Goal: Task Accomplishment & Management: Manage account settings

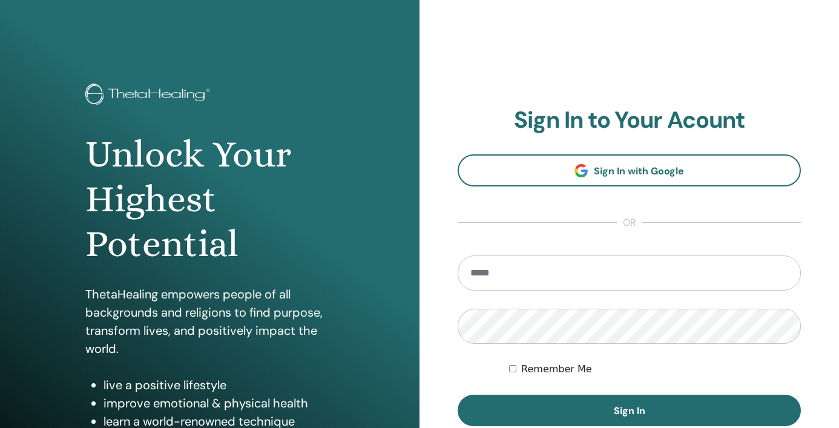
scroll to position [153, 0]
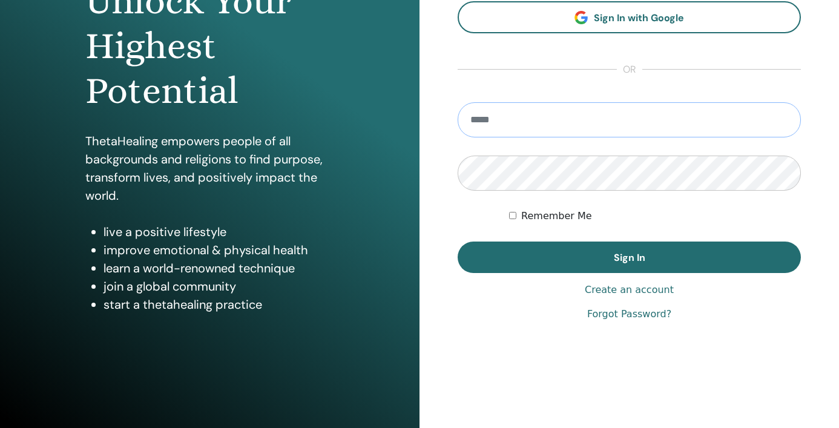
type input "**********"
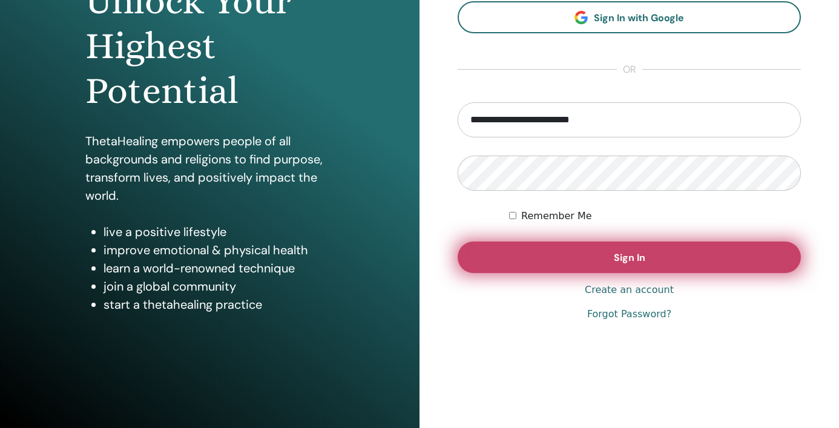
click at [634, 255] on span "Sign In" at bounding box center [629, 257] width 31 height 13
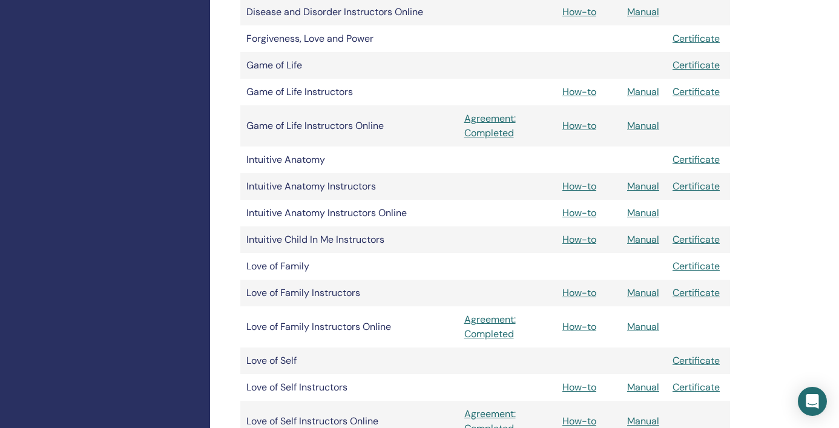
scroll to position [1050, 0]
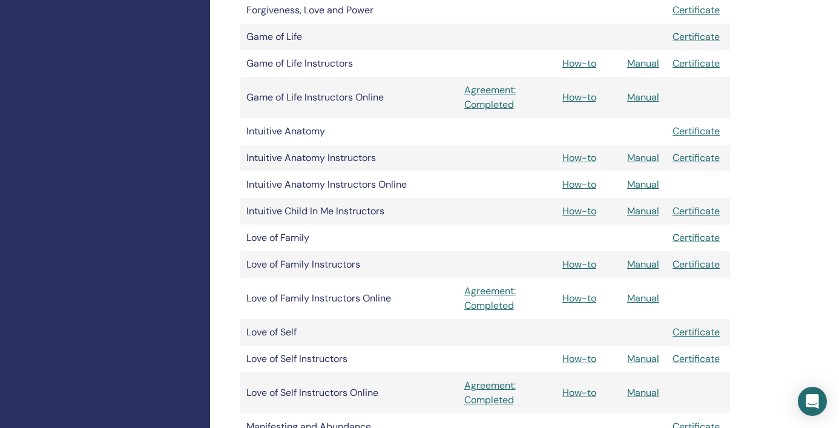
click at [643, 294] on link "Manual" at bounding box center [643, 298] width 32 height 13
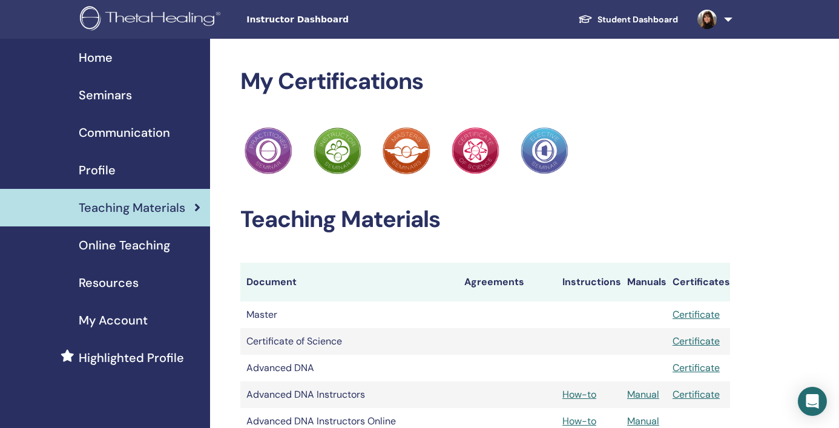
click at [114, 93] on span "Seminars" at bounding box center [105, 95] width 53 height 18
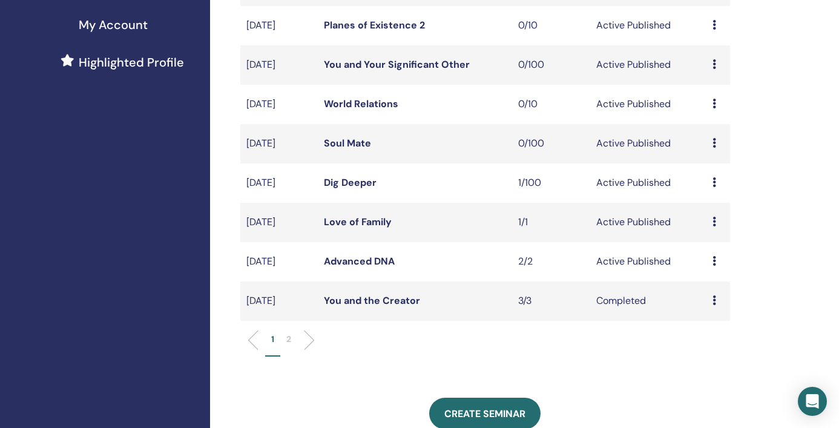
scroll to position [306, 0]
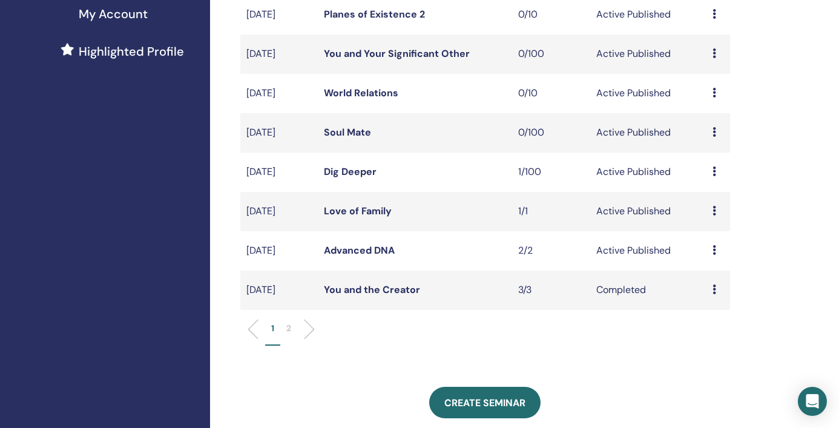
click at [358, 248] on link "Advanced DNA" at bounding box center [359, 250] width 71 height 13
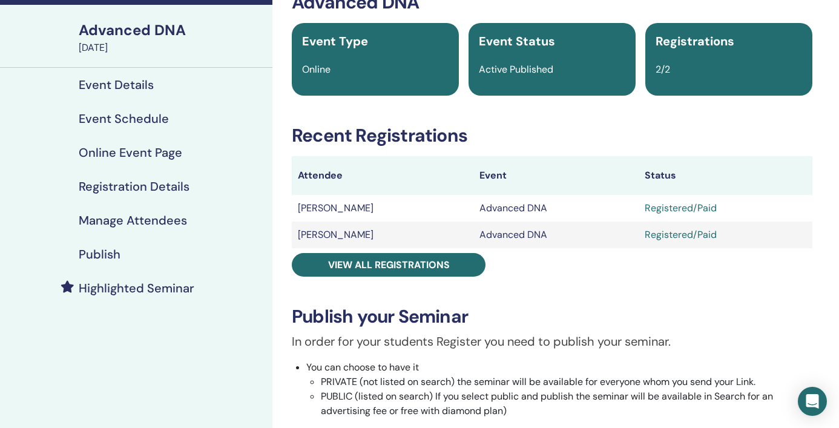
scroll to position [99, 0]
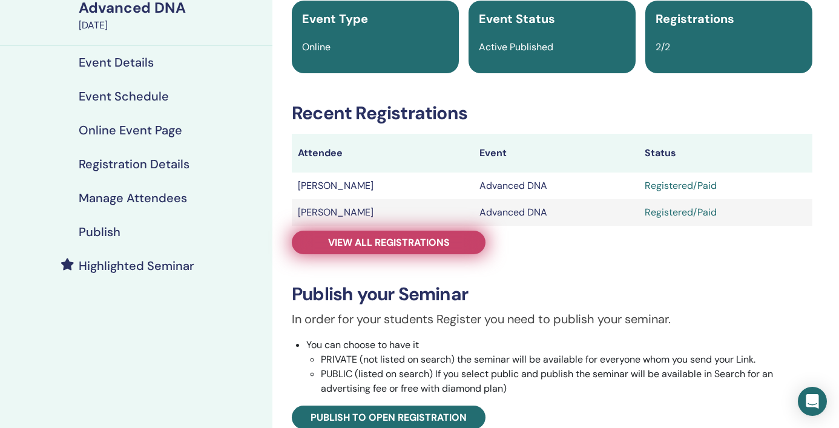
click at [406, 239] on span "View all registrations" at bounding box center [389, 242] width 122 height 13
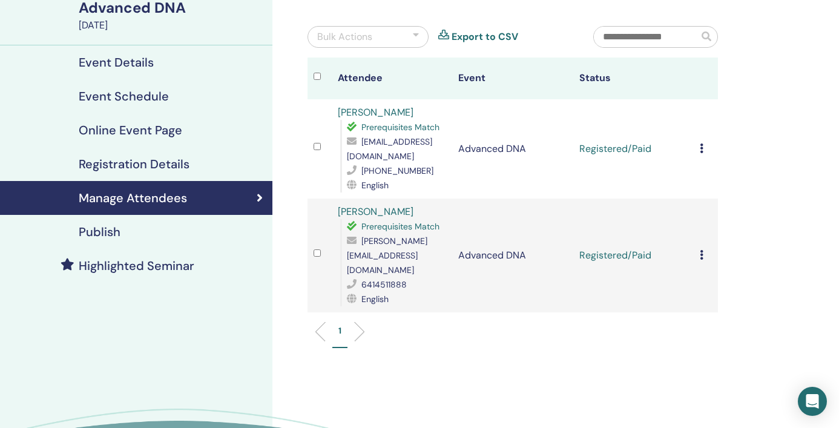
click at [349, 33] on div "Bulk Actions" at bounding box center [344, 37] width 55 height 15
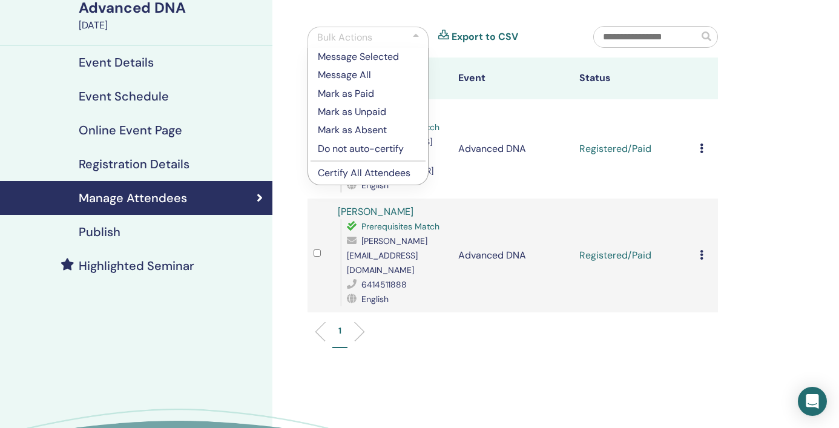
click at [345, 169] on p "Certify All Attendees" at bounding box center [368, 173] width 100 height 15
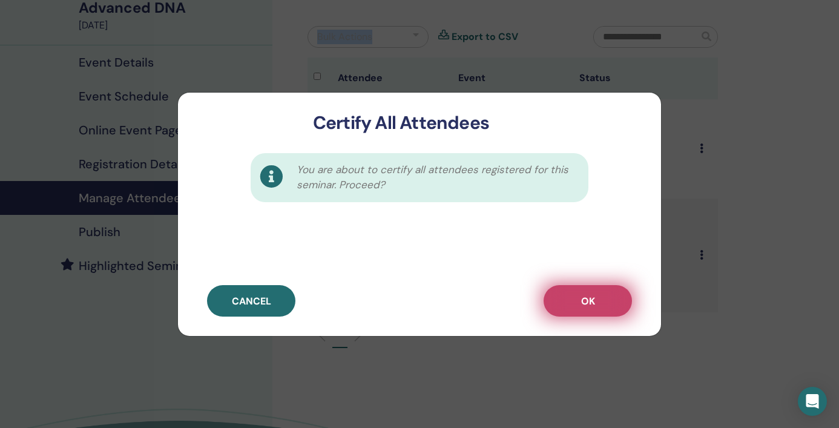
click at [594, 302] on span "OK" at bounding box center [588, 301] width 14 height 13
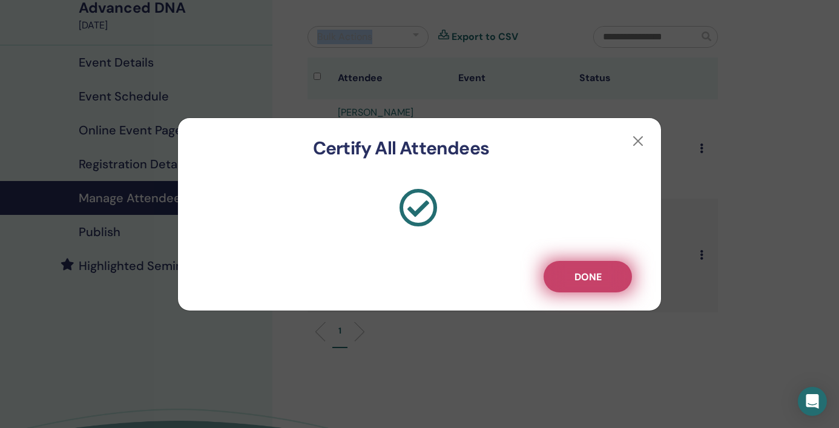
click at [570, 278] on button "Done" at bounding box center [588, 276] width 88 height 31
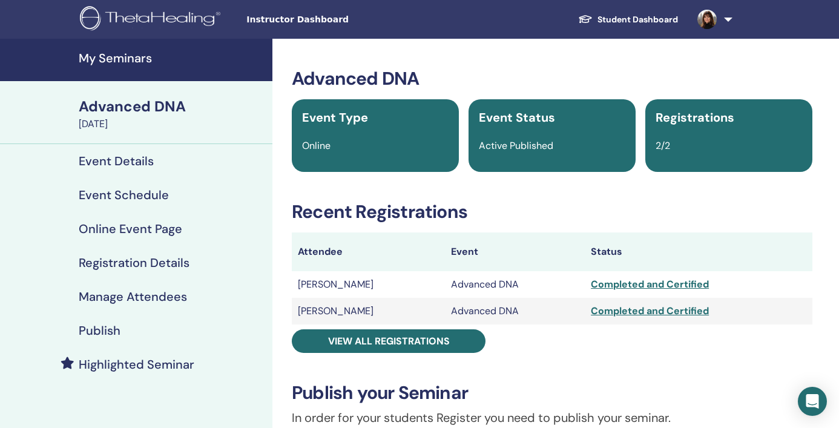
click at [133, 61] on h4 "My Seminars" at bounding box center [172, 58] width 186 height 15
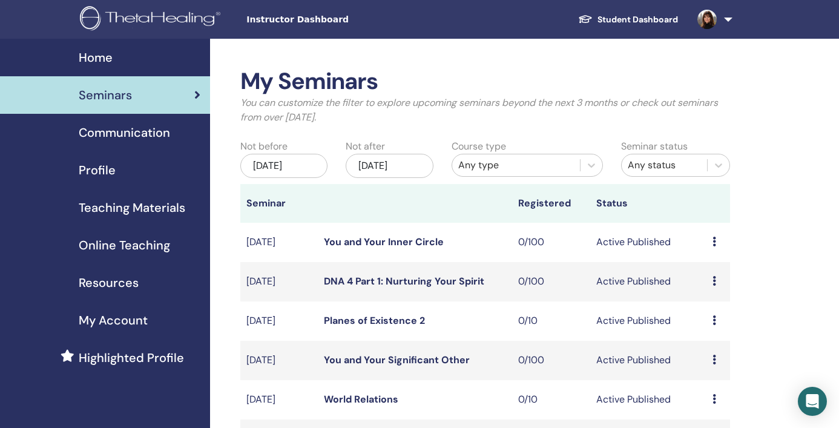
click at [151, 243] on span "Online Teaching" at bounding box center [124, 245] width 91 height 18
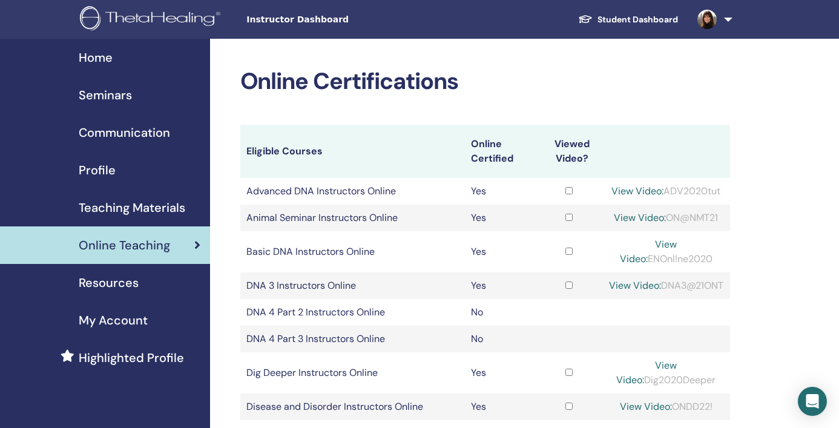
click at [162, 212] on span "Teaching Materials" at bounding box center [132, 208] width 107 height 18
click at [122, 207] on span "Teaching Materials" at bounding box center [132, 208] width 107 height 18
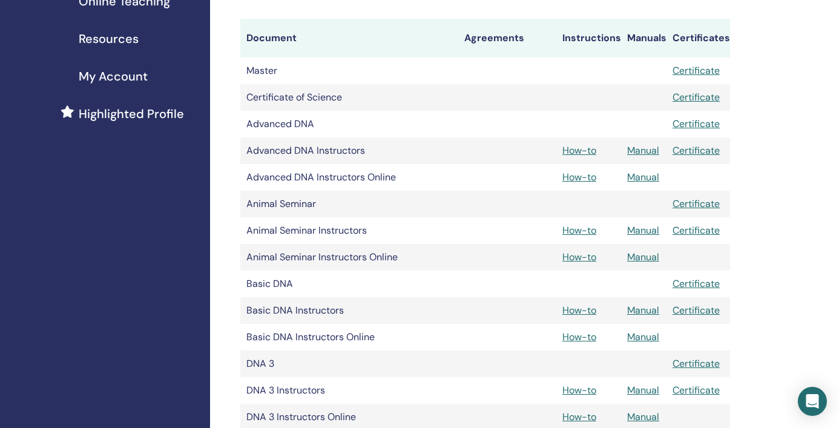
scroll to position [245, 0]
click at [645, 177] on link "Manual" at bounding box center [643, 175] width 32 height 13
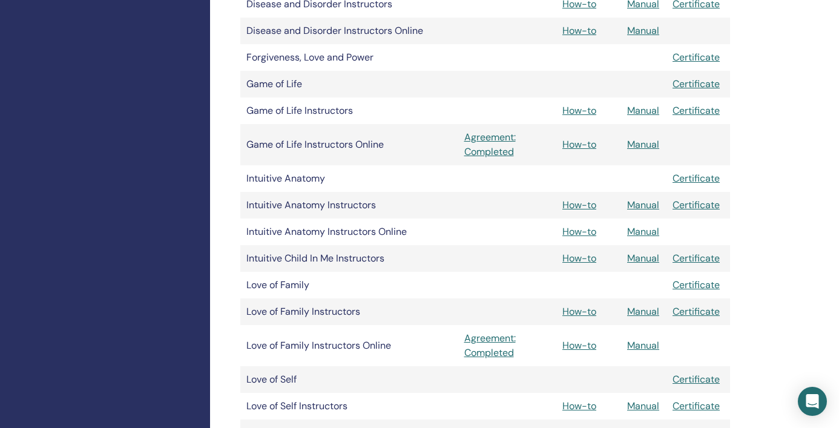
scroll to position [1016, 0]
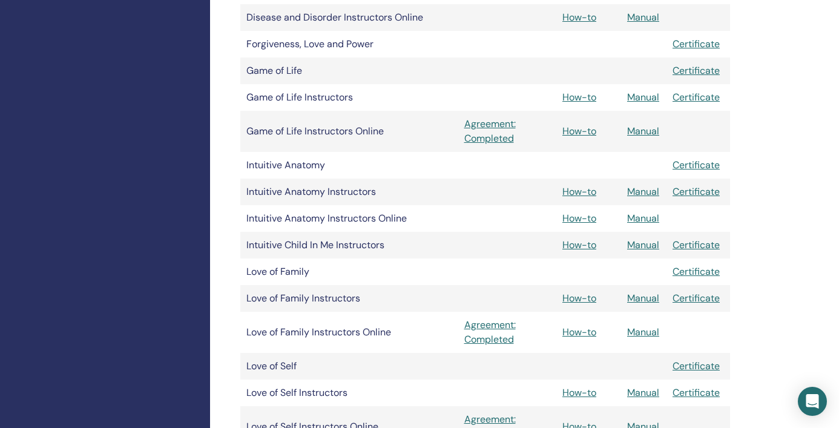
click at [640, 331] on link "Manual" at bounding box center [643, 332] width 32 height 13
